Goal: Obtain resource: Obtain resource

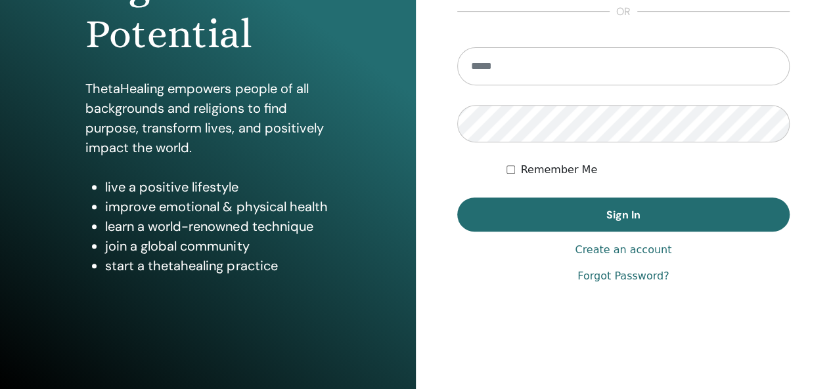
scroll to position [240, 0]
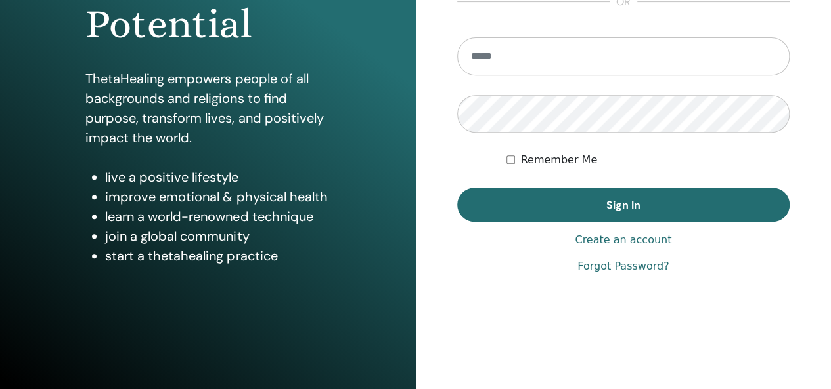
type input "**********"
click at [625, 207] on span "Sign In" at bounding box center [623, 205] width 34 height 14
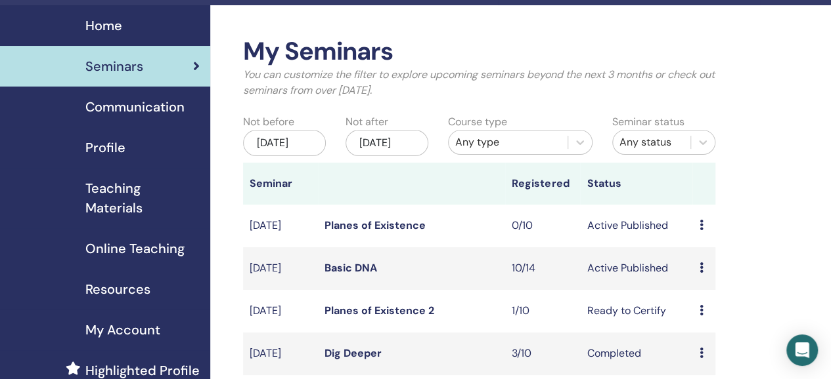
scroll to position [66, 0]
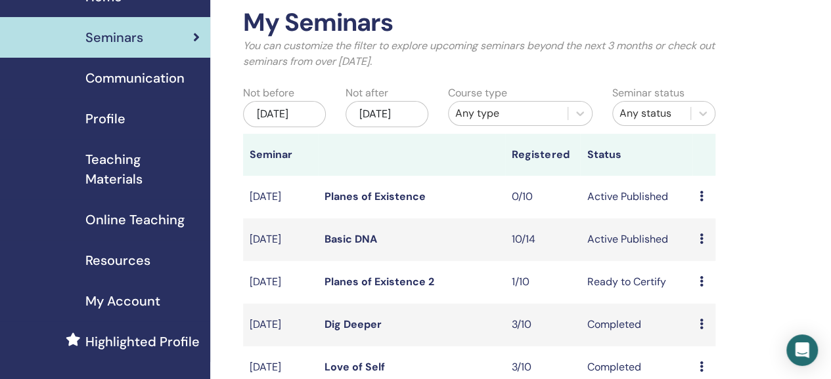
click at [364, 246] on link "Basic DNA" at bounding box center [350, 239] width 53 height 14
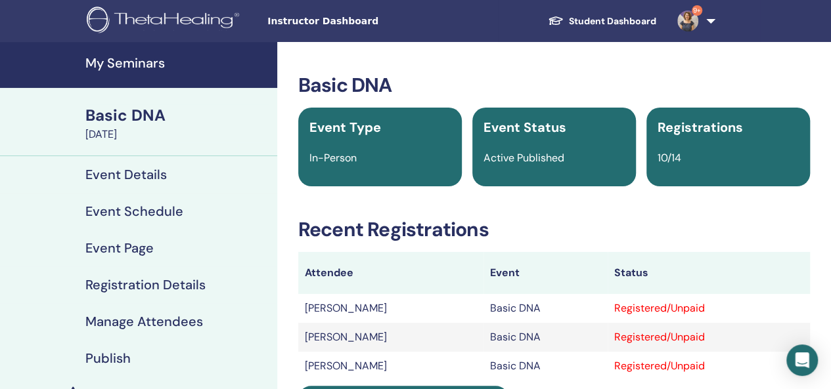
scroll to position [131, 0]
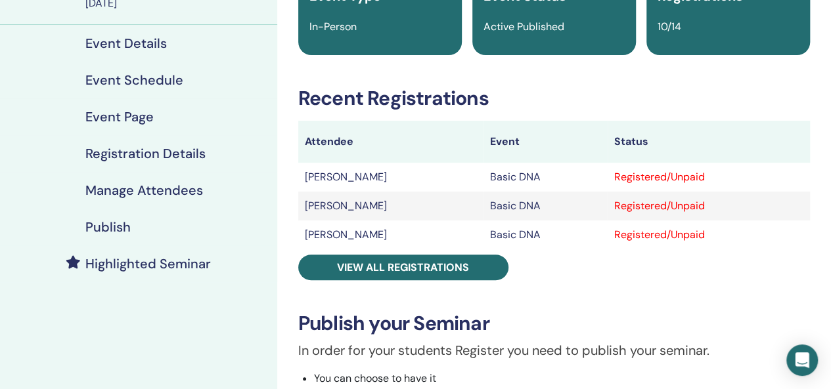
click at [467, 270] on span "View all registrations" at bounding box center [403, 268] width 132 height 14
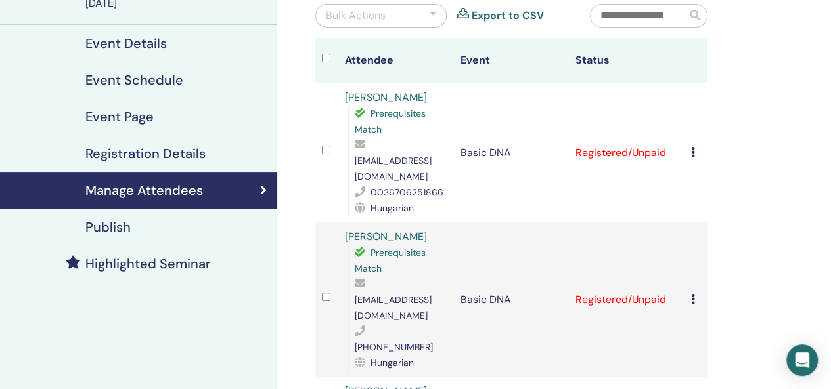
click at [692, 148] on icon at bounding box center [693, 152] width 4 height 11
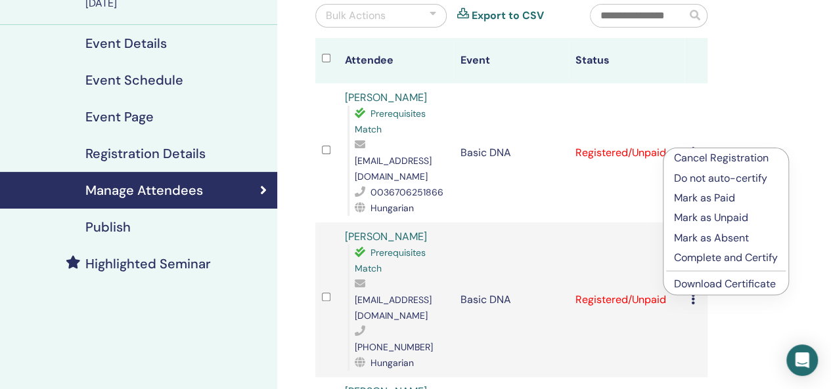
click at [703, 286] on link "Download Certificate" at bounding box center [725, 284] width 102 height 14
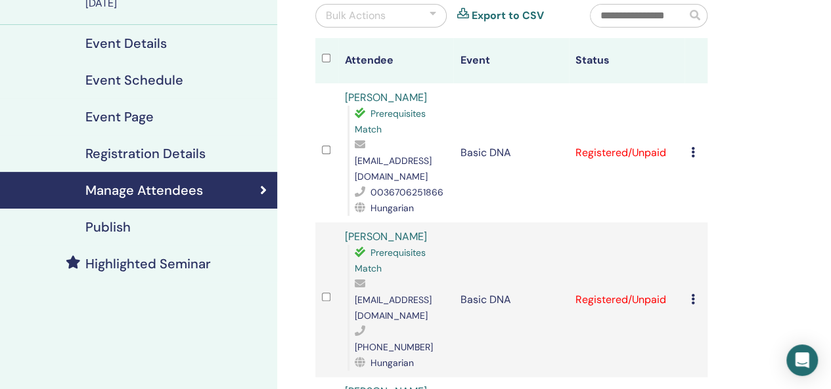
click at [692, 294] on icon at bounding box center [693, 299] width 4 height 11
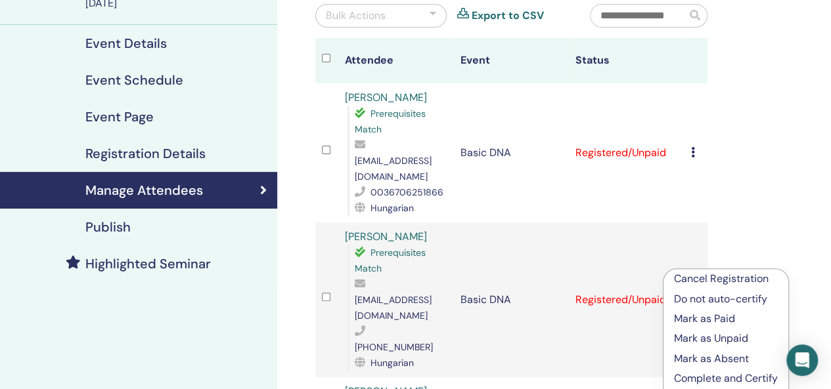
scroll to position [197, 0]
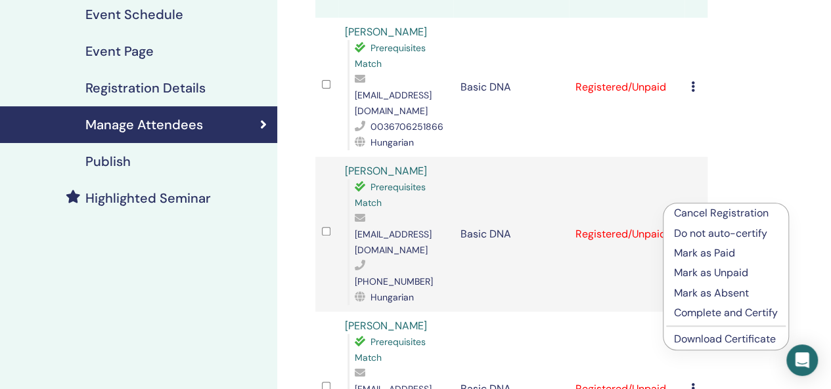
click at [720, 340] on link "Download Certificate" at bounding box center [725, 339] width 102 height 14
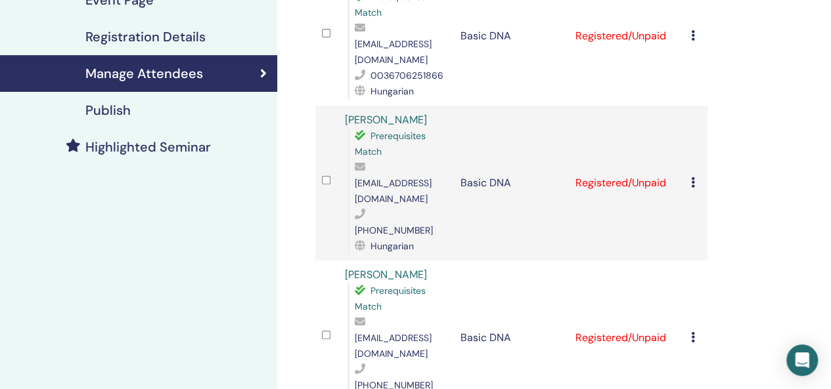
scroll to position [328, 0]
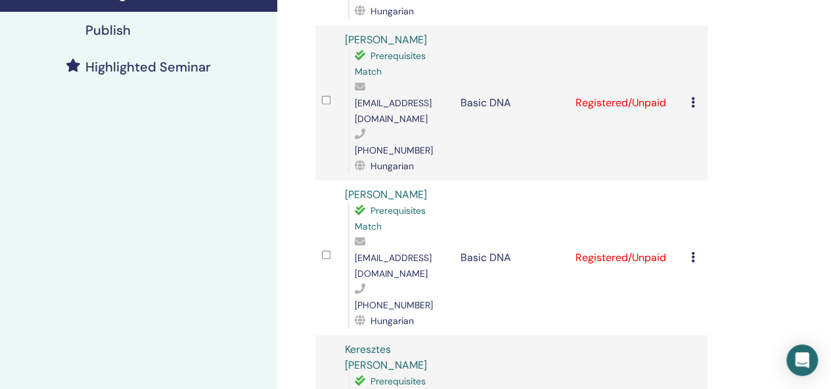
click at [689, 195] on td "Cancel Registration Do not auto-certify Mark as Paid Mark as Unpaid Mark as Abs…" at bounding box center [695, 258] width 23 height 155
click at [693, 252] on icon at bounding box center [693, 257] width 4 height 11
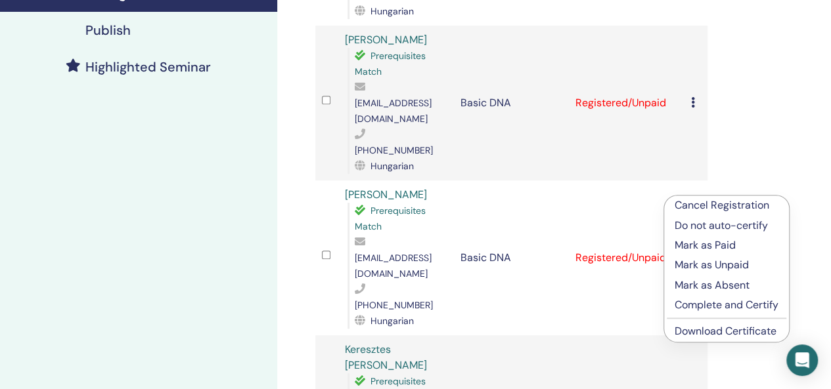
click at [703, 335] on link "Download Certificate" at bounding box center [725, 331] width 102 height 14
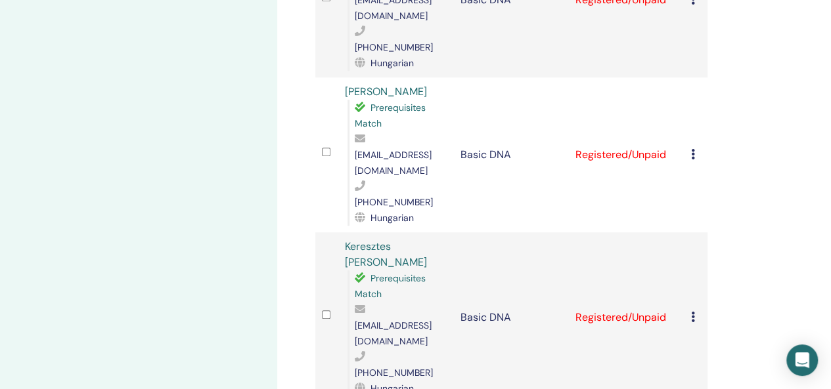
scroll to position [460, 0]
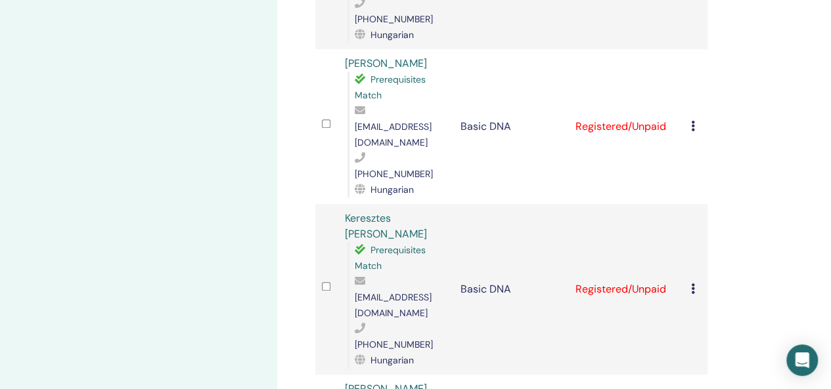
click at [693, 284] on icon at bounding box center [693, 289] width 4 height 11
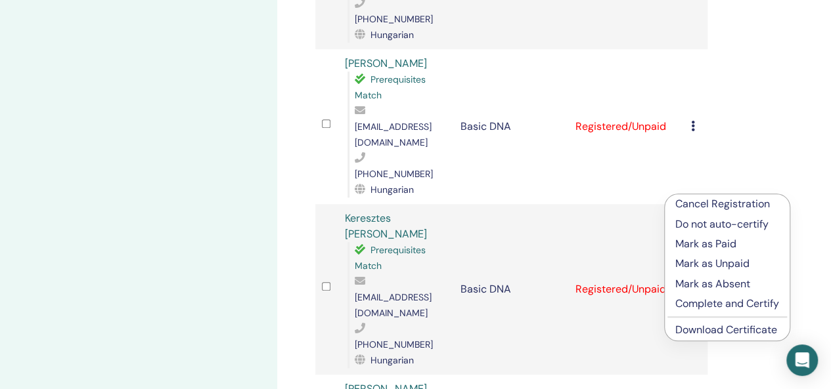
click at [689, 330] on link "Download Certificate" at bounding box center [726, 330] width 102 height 14
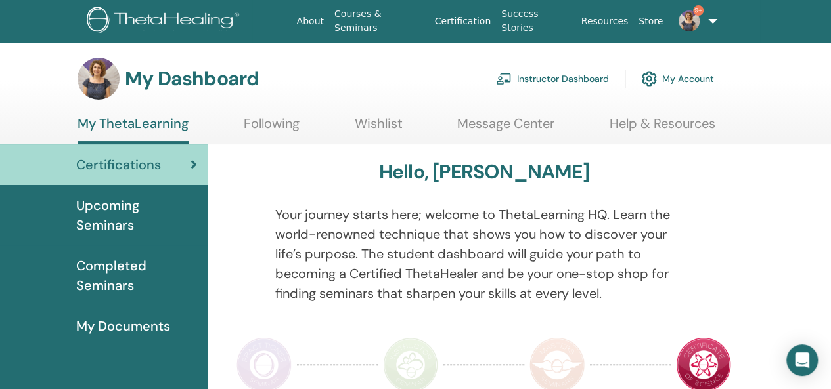
click at [563, 77] on link "Instructor Dashboard" at bounding box center [552, 78] width 113 height 29
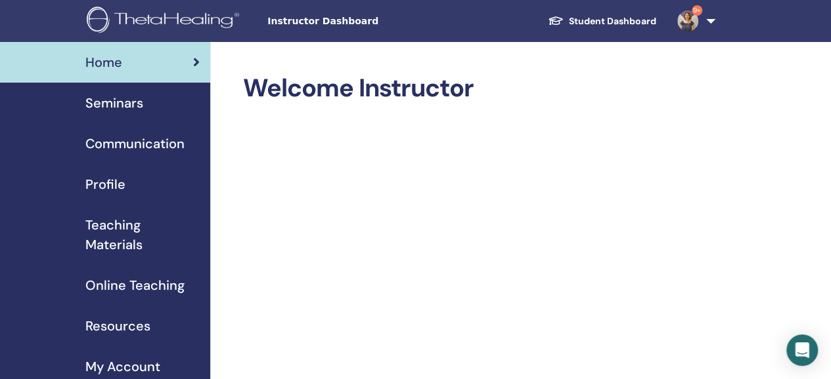
click at [141, 105] on span "Seminars" at bounding box center [114, 103] width 58 height 20
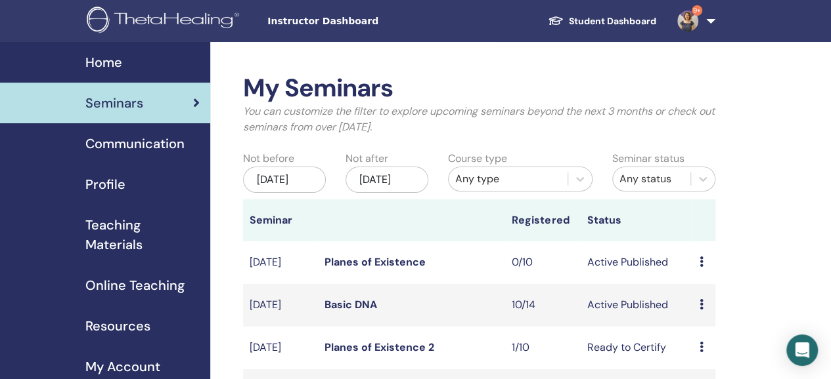
click at [372, 312] on link "Basic DNA" at bounding box center [350, 305] width 53 height 14
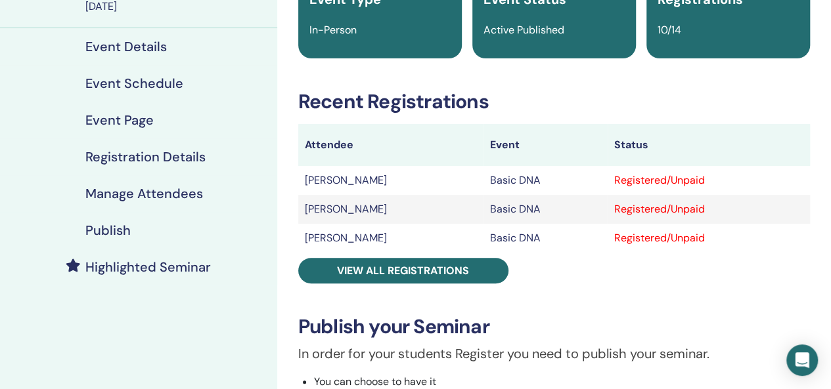
scroll to position [131, 0]
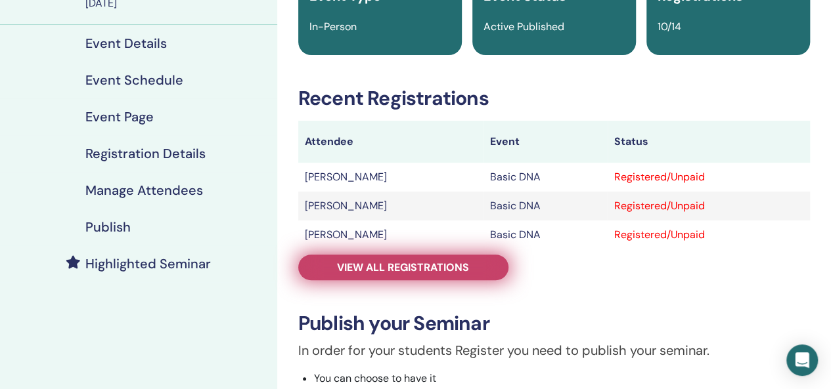
click at [436, 278] on link "View all registrations" at bounding box center [403, 268] width 210 height 26
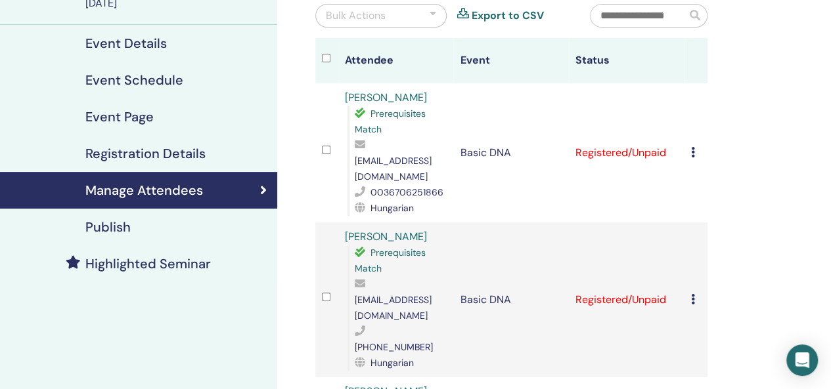
click at [694, 147] on icon at bounding box center [693, 152] width 4 height 11
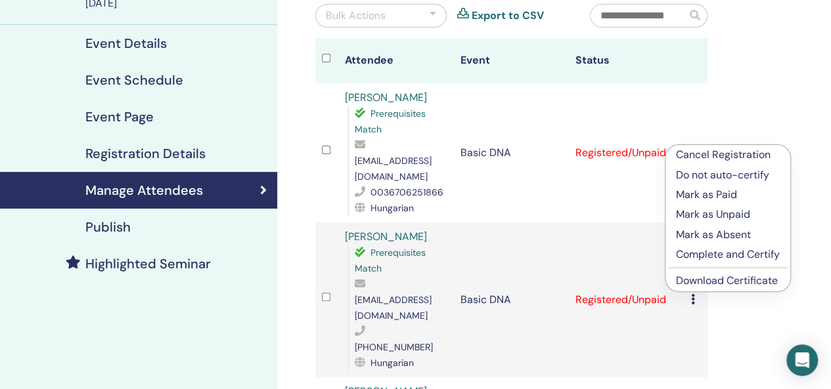
click at [725, 284] on link "Download Certificate" at bounding box center [727, 281] width 102 height 14
